Goal: Transaction & Acquisition: Obtain resource

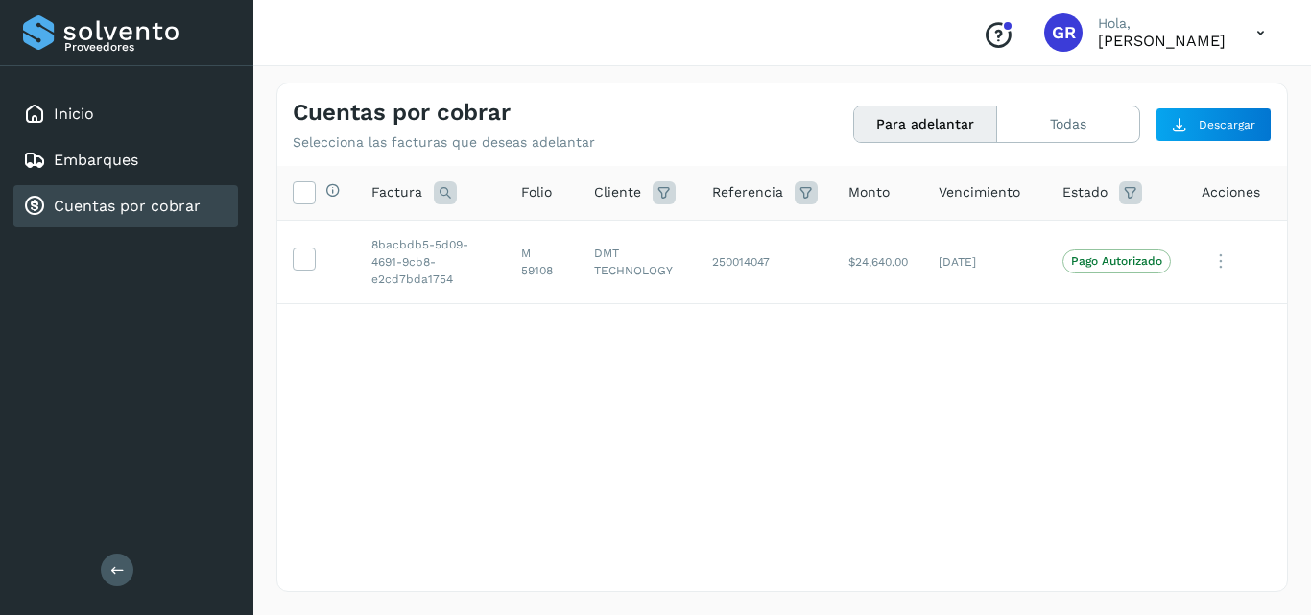
click at [158, 204] on link "Cuentas por cobrar" at bounding box center [127, 206] width 147 height 18
click at [110, 223] on div "Cuentas por cobrar" at bounding box center [125, 206] width 225 height 42
click at [111, 216] on div "Cuentas por cobrar" at bounding box center [112, 206] width 178 height 23
click at [112, 215] on div "Cuentas por cobrar" at bounding box center [112, 206] width 178 height 23
click at [113, 215] on link "Cuentas por cobrar" at bounding box center [127, 206] width 147 height 18
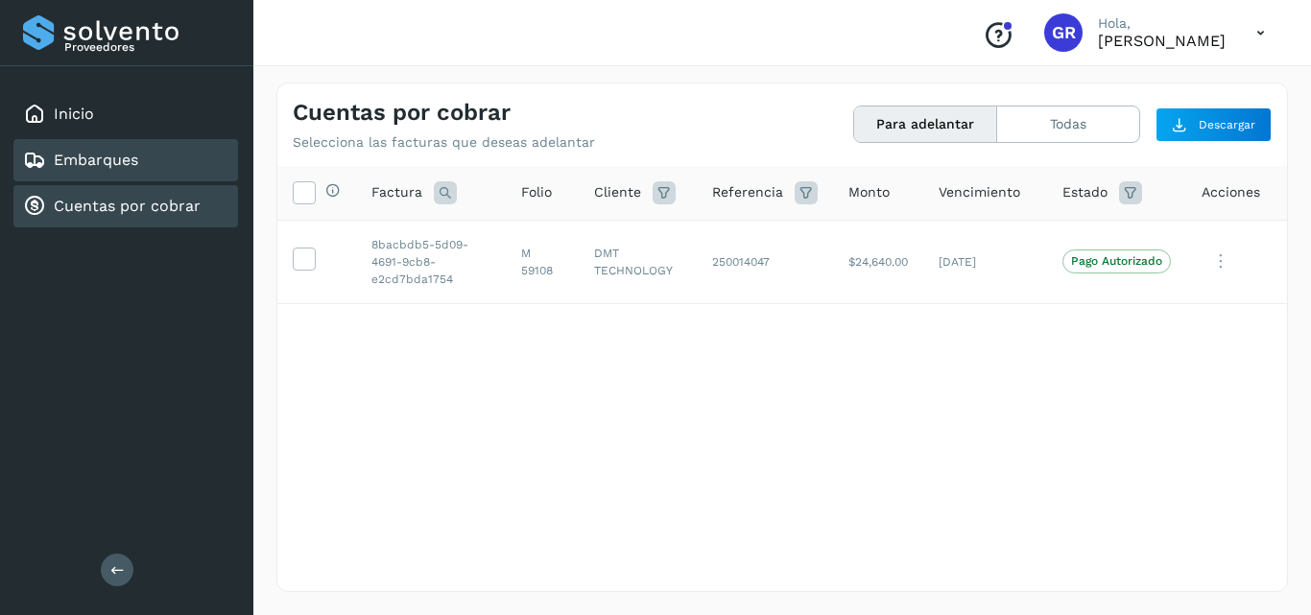
click at [104, 171] on div "Embarques" at bounding box center [80, 160] width 115 height 23
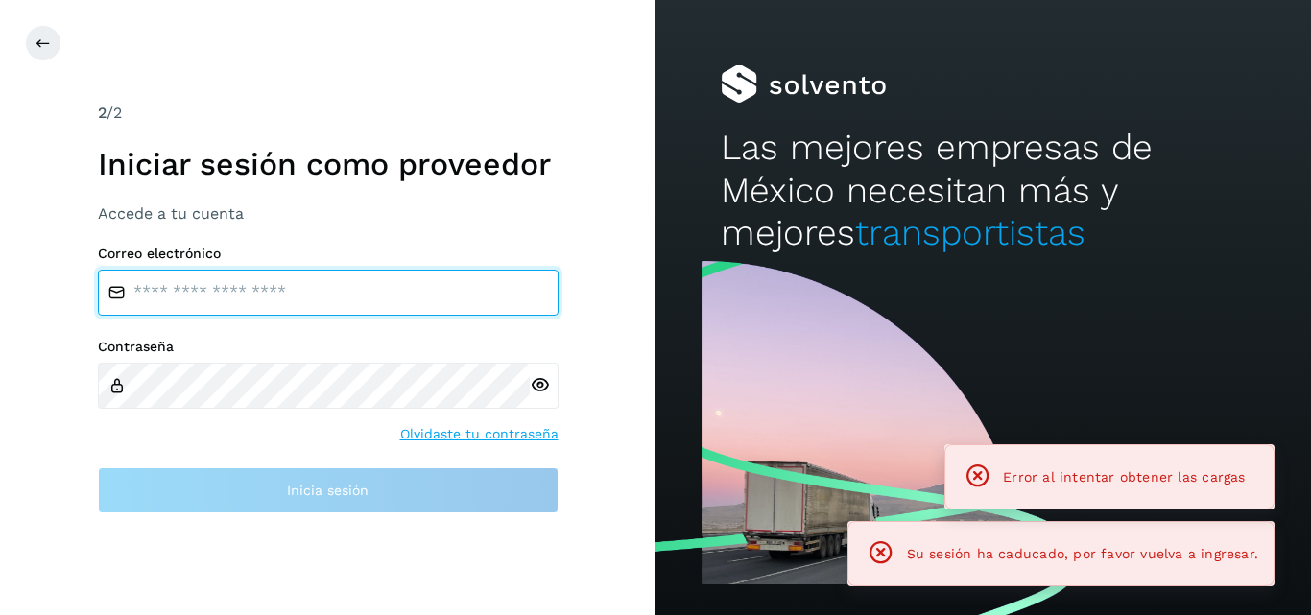
click at [155, 305] on input "email" at bounding box center [328, 293] width 461 height 46
type input "**********"
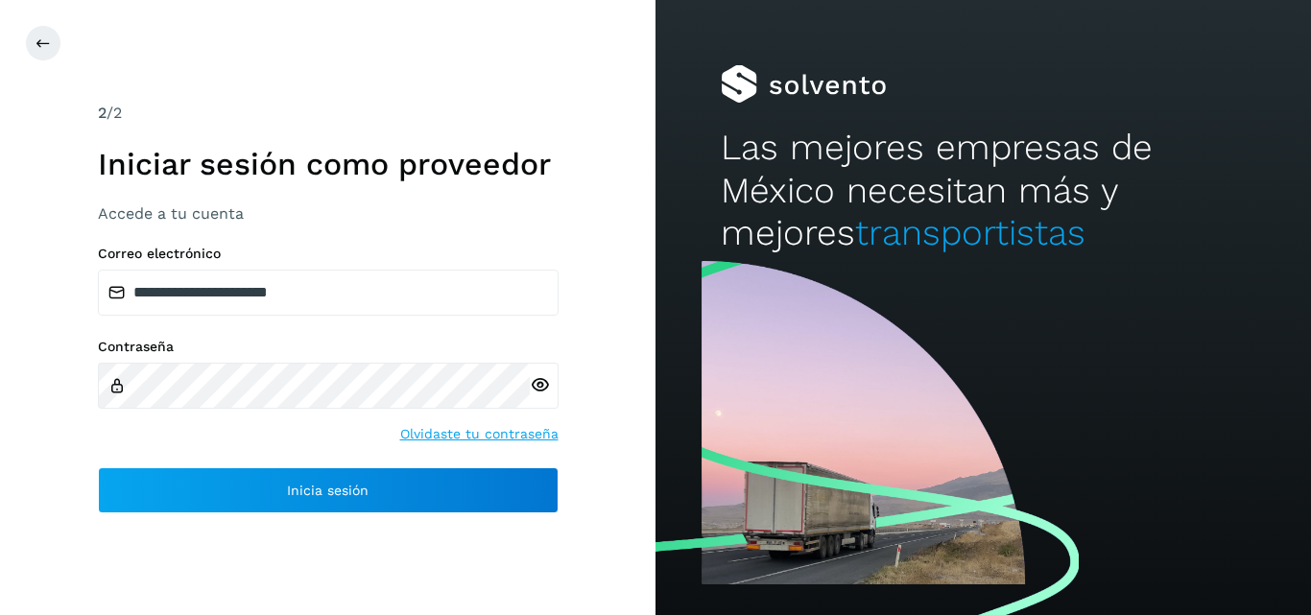
click at [539, 390] on icon at bounding box center [540, 385] width 20 height 20
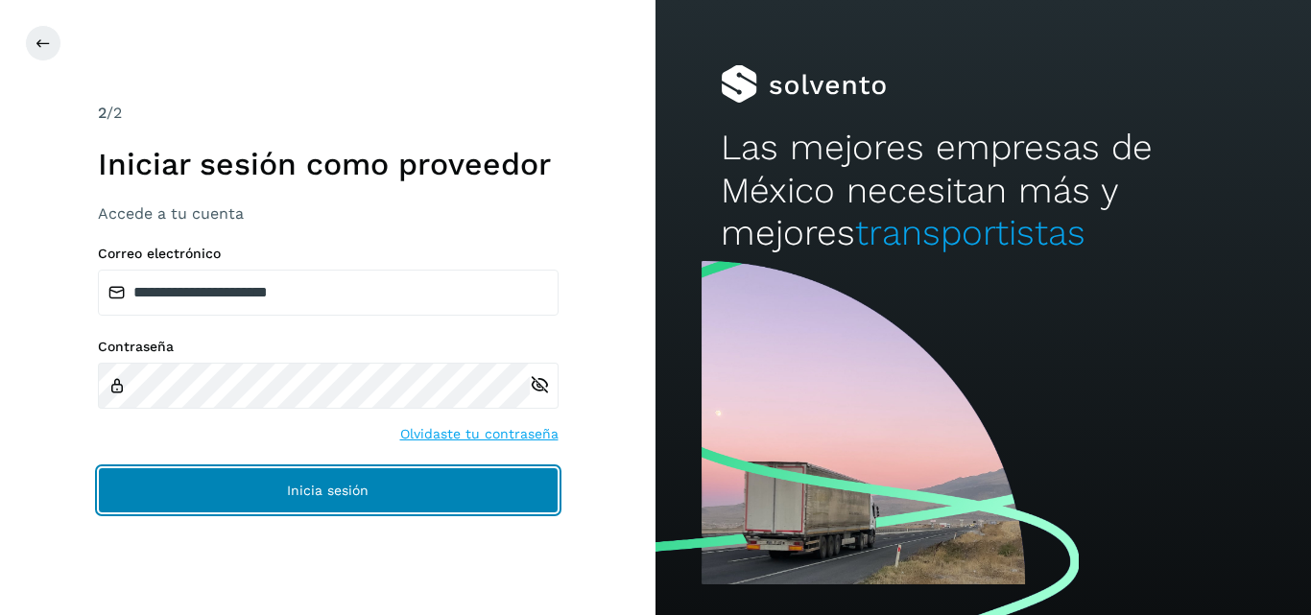
click at [352, 479] on button "Inicia sesión" at bounding box center [328, 490] width 461 height 46
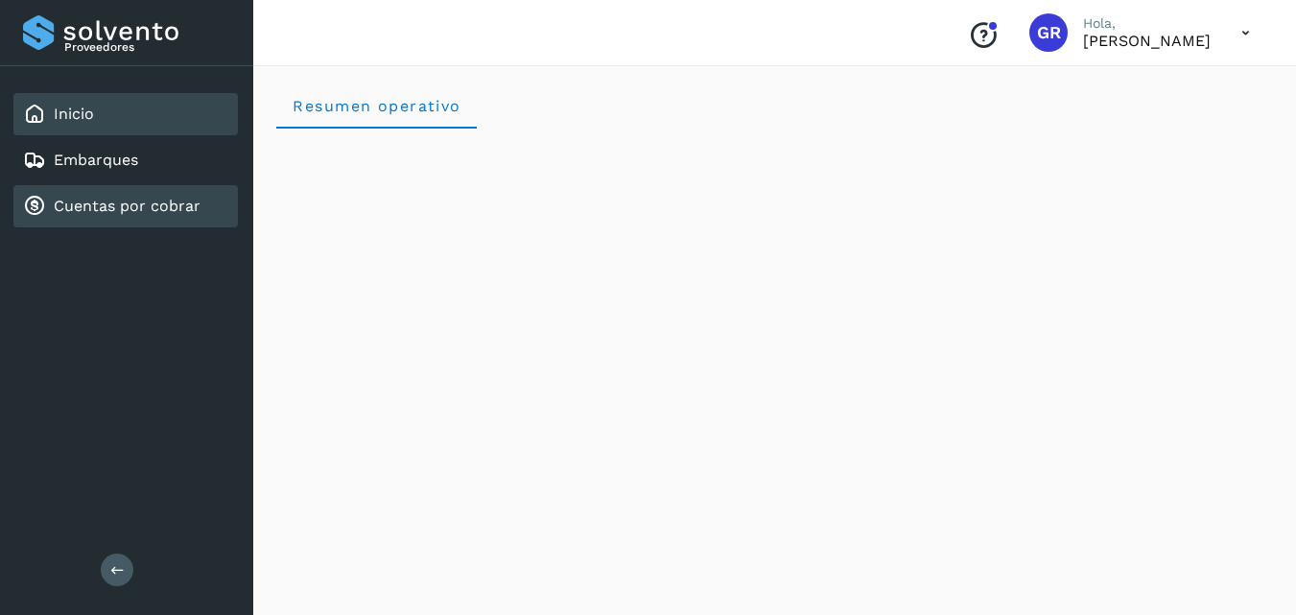
click at [133, 215] on link "Cuentas por cobrar" at bounding box center [127, 206] width 147 height 18
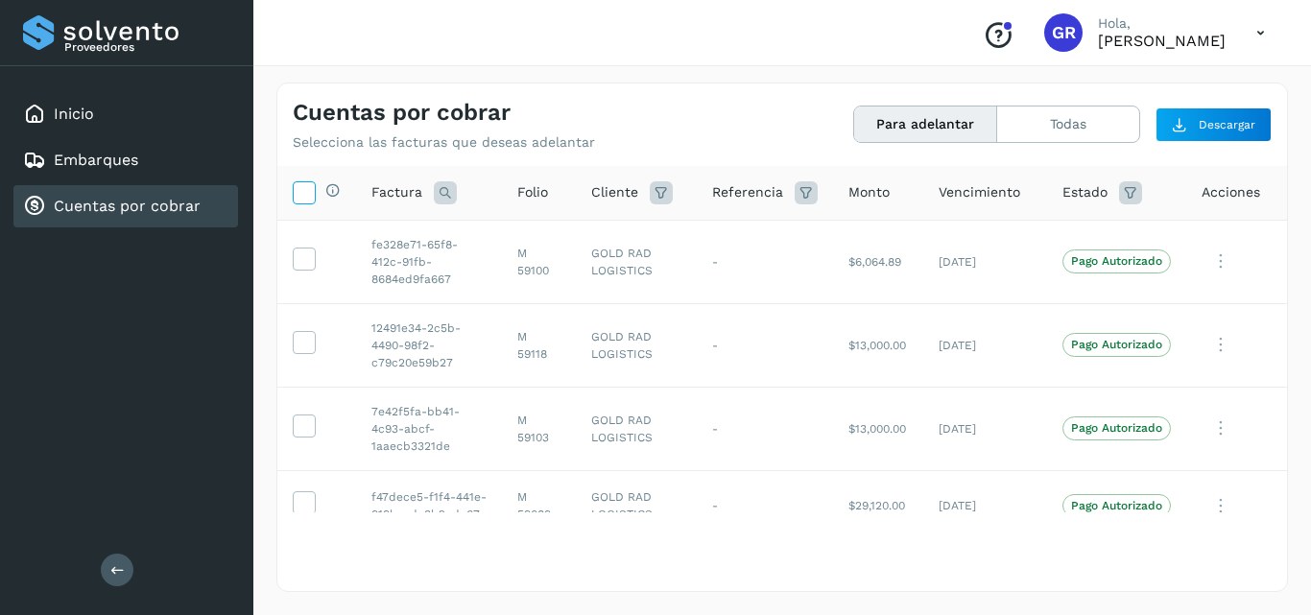
click at [305, 198] on icon at bounding box center [304, 191] width 20 height 20
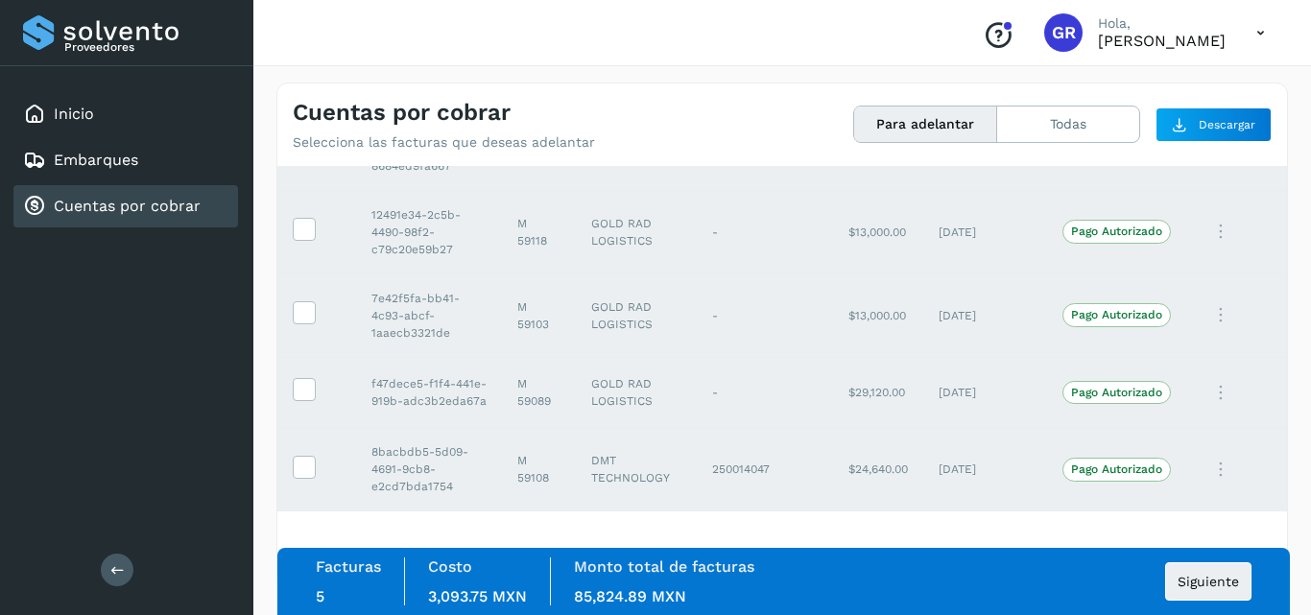
scroll to position [126, 0]
click at [1179, 580] on span "Siguiente" at bounding box center [1207, 581] width 61 height 13
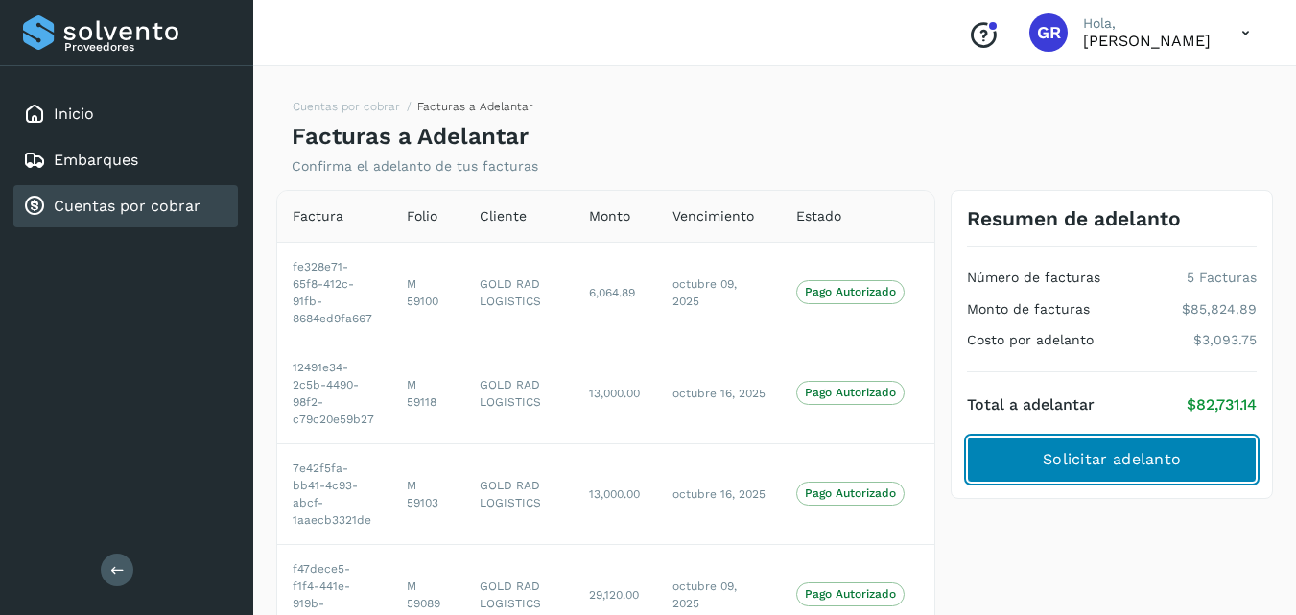
click at [1045, 473] on button "Solicitar adelanto" at bounding box center [1112, 460] width 290 height 46
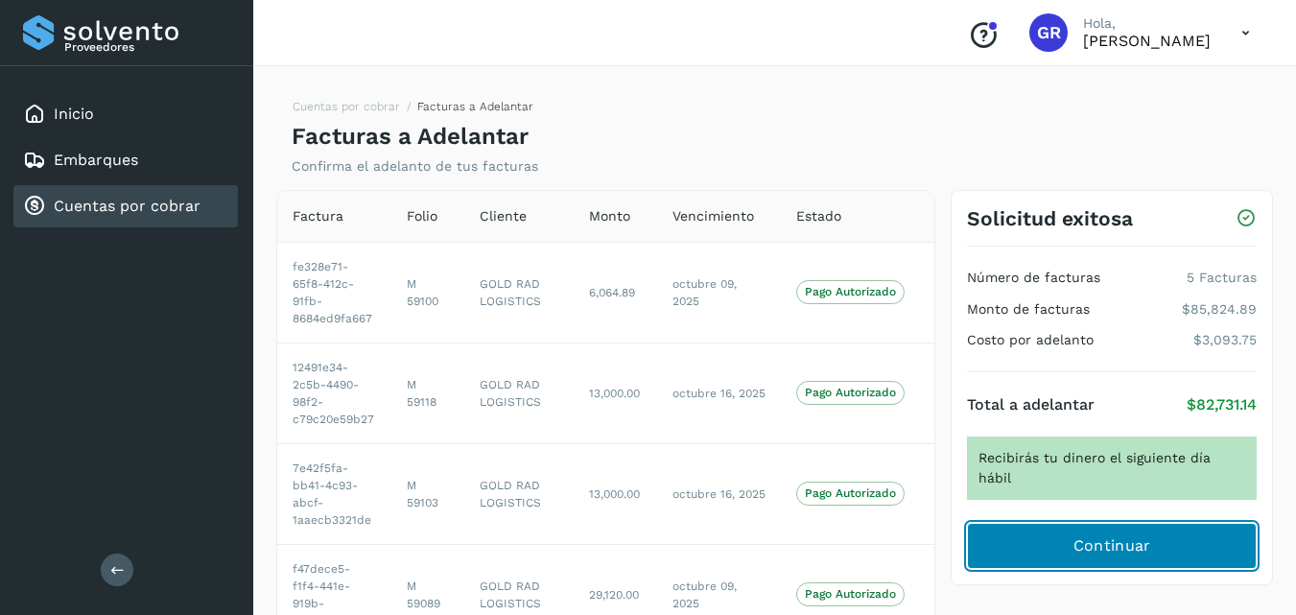
click at [1060, 529] on button "Continuar" at bounding box center [1112, 546] width 290 height 46
